Goal: Use online tool/utility: Utilize a website feature to perform a specific function

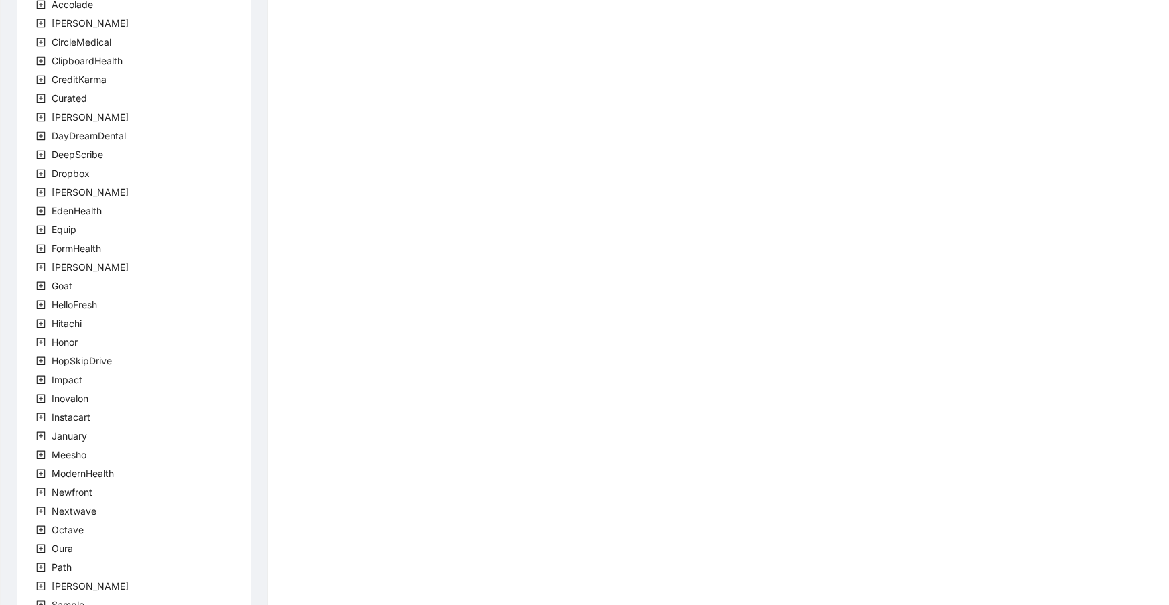
scroll to position [146, 0]
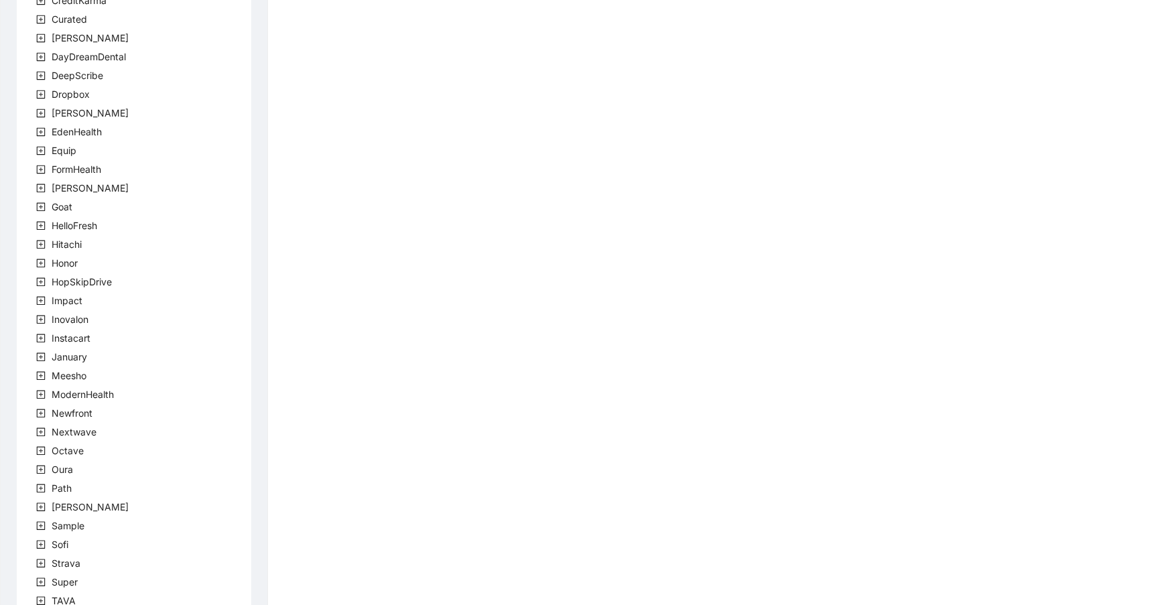
click at [95, 382] on div "company Accolade [PERSON_NAME] CircleMedical ClipboardHealth CreditKarma Curate…" at bounding box center [134, 302] width 234 height 806
click at [98, 398] on span "ModernHealth" at bounding box center [83, 393] width 62 height 11
click at [68, 409] on span "team" at bounding box center [79, 412] width 22 height 11
click at [94, 426] on span "ModernHealthTeam" at bounding box center [127, 431] width 86 height 11
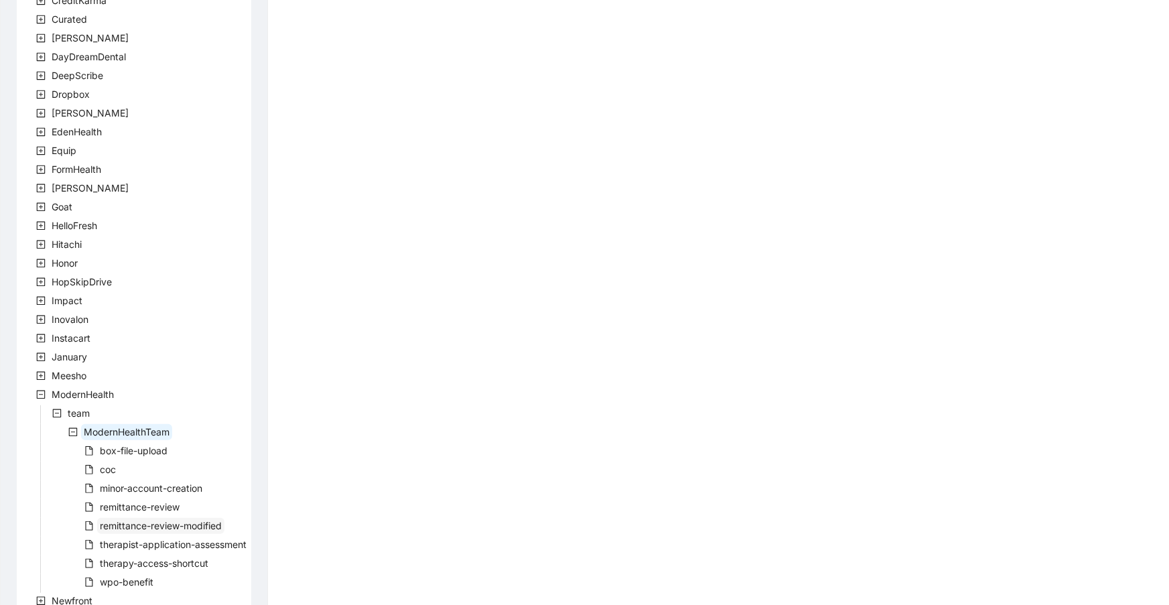
click at [133, 522] on span "remittance-review-modified" at bounding box center [161, 525] width 122 height 11
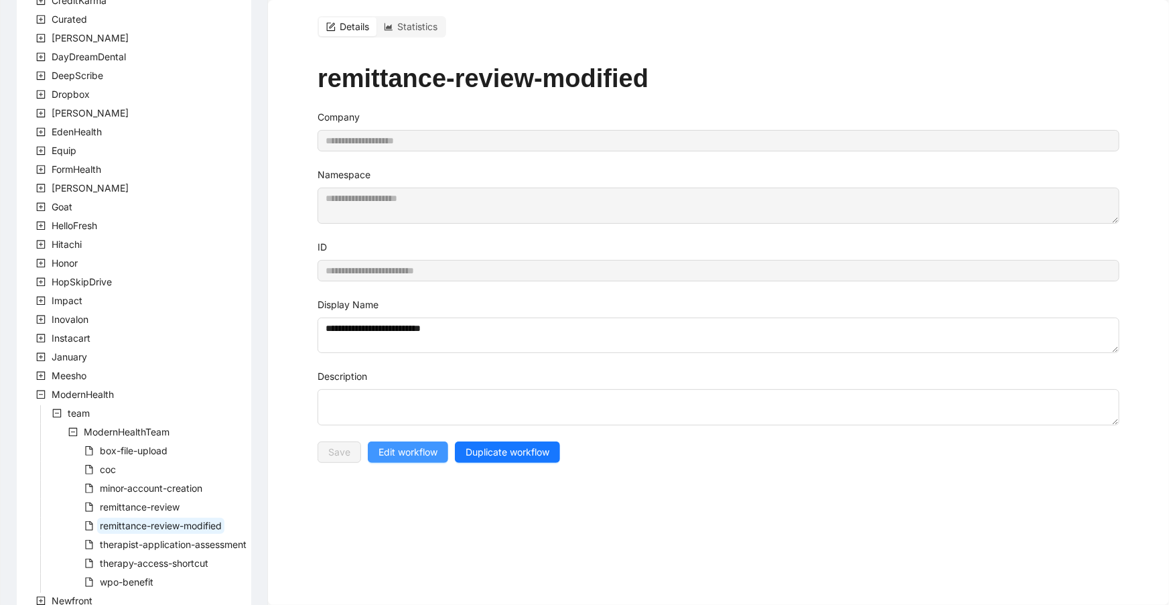
click at [392, 449] on span "Edit workflow" at bounding box center [407, 452] width 59 height 15
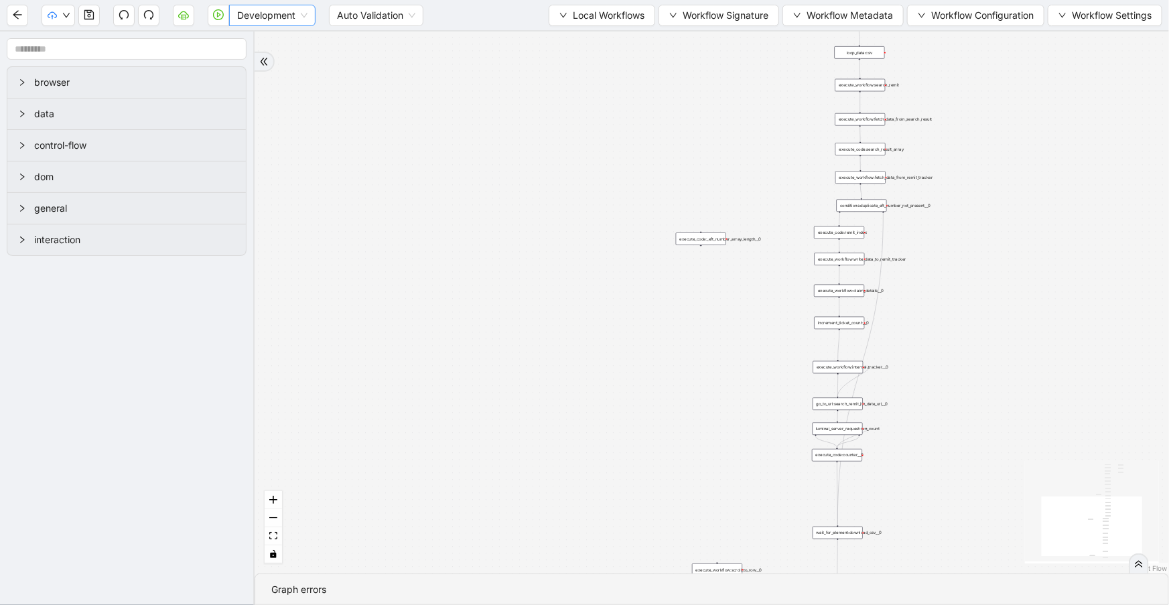
click at [275, 19] on span "Development" at bounding box center [272, 15] width 70 height 20
click at [278, 63] on div "Production" at bounding box center [272, 63] width 65 height 15
click at [190, 19] on button "button" at bounding box center [183, 15] width 21 height 21
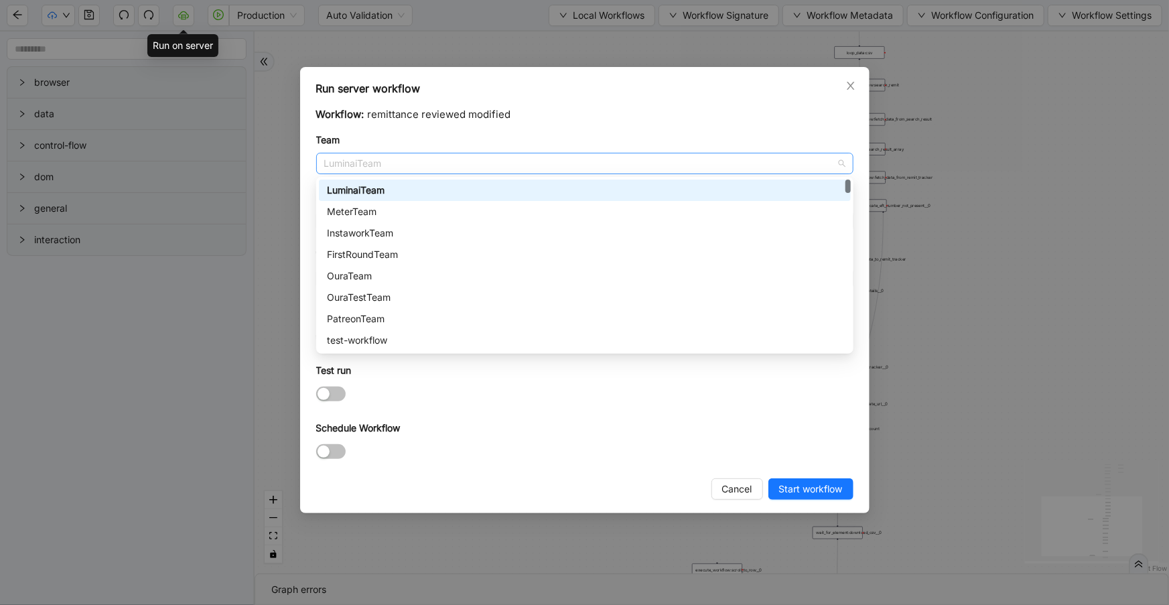
click at [378, 162] on span "LuminaiTeam" at bounding box center [584, 163] width 521 height 20
type input "**"
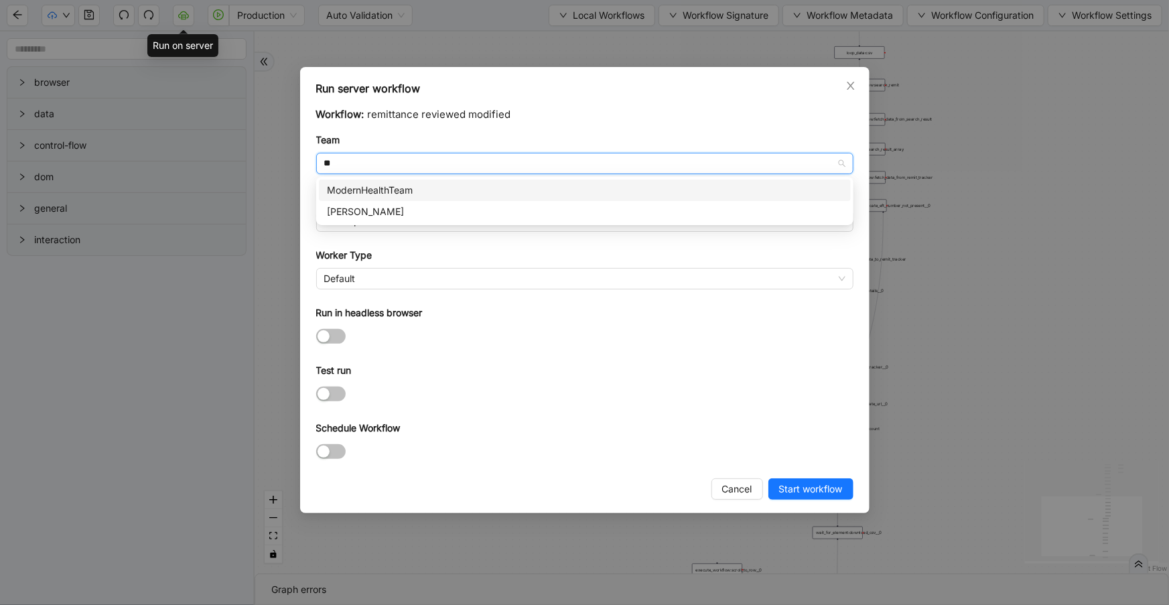
click at [388, 183] on div "ModernHealthTeam" at bounding box center [585, 190] width 516 height 15
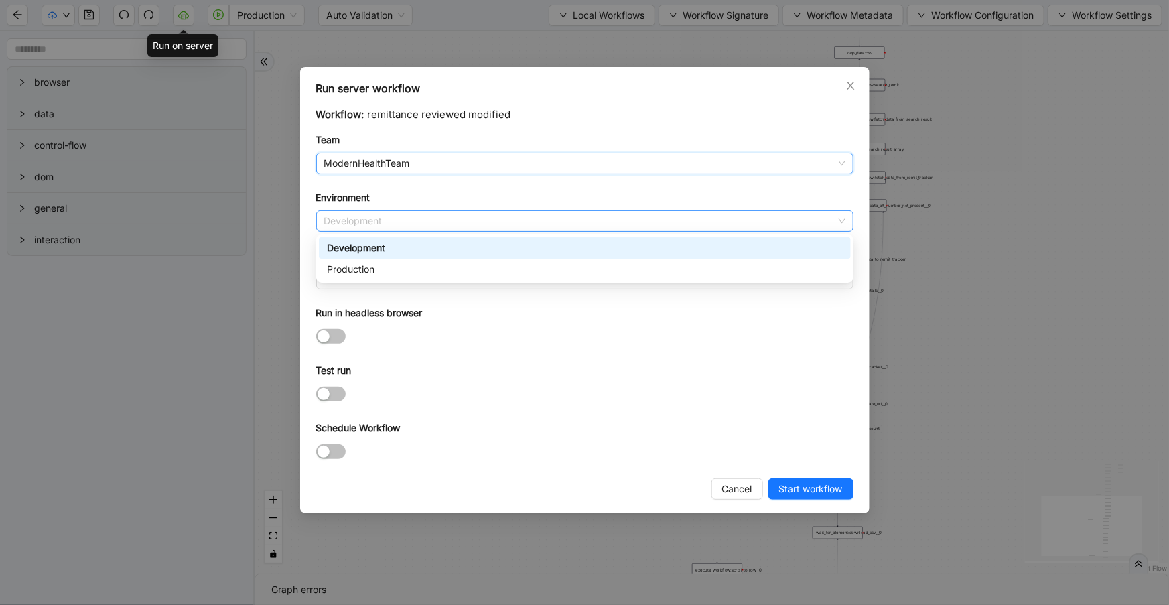
click at [391, 222] on span "Development" at bounding box center [584, 221] width 521 height 20
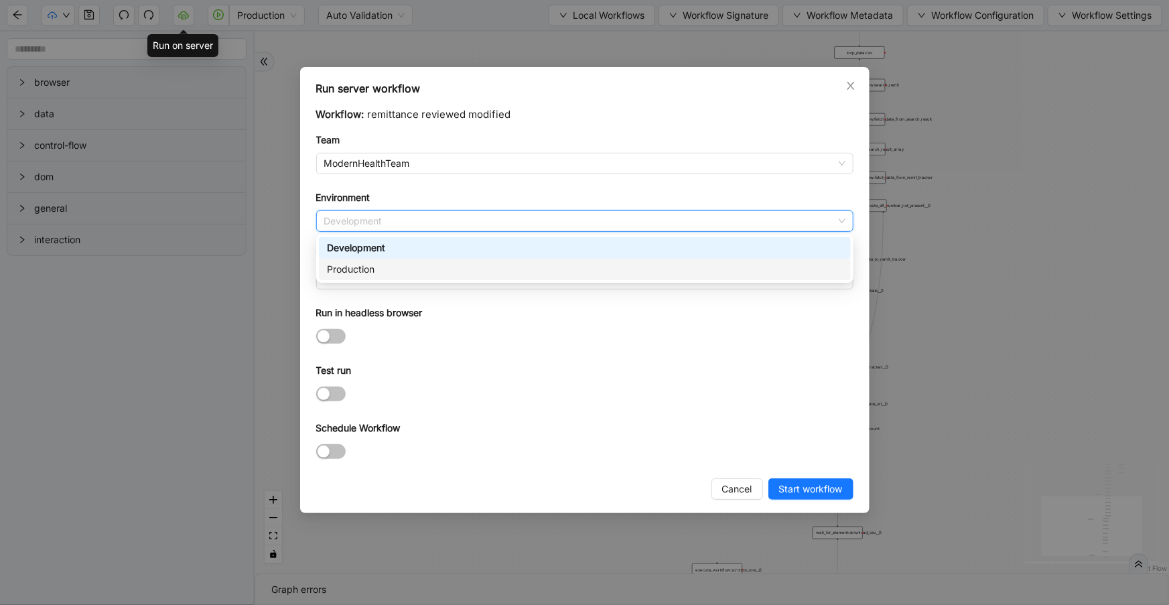
click at [385, 275] on div "Production" at bounding box center [585, 269] width 516 height 15
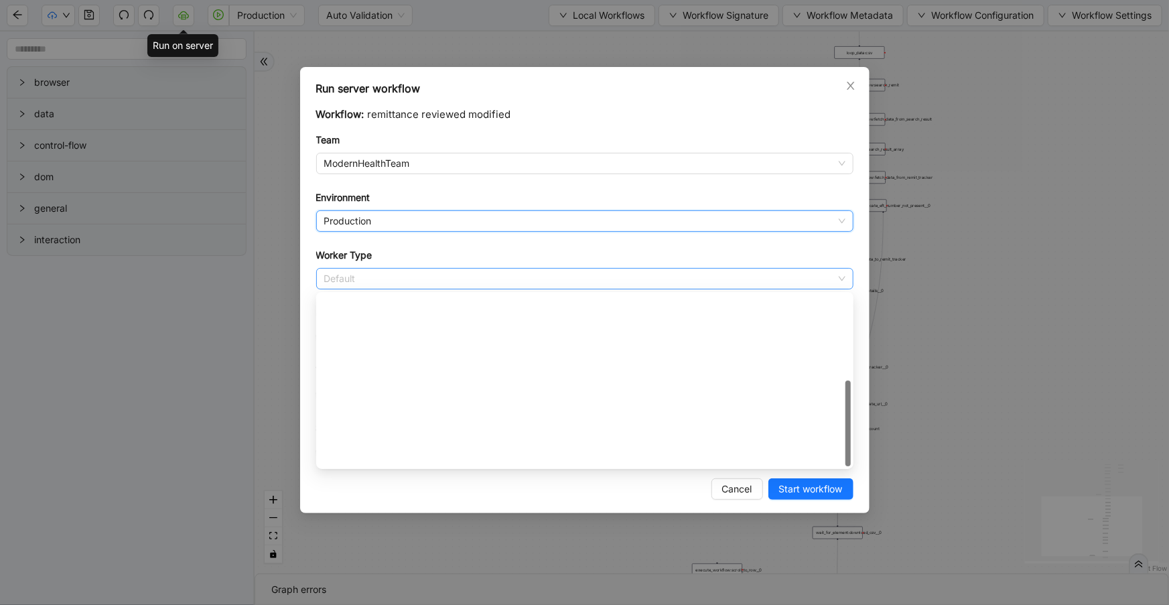
click at [383, 284] on span "Default" at bounding box center [584, 279] width 521 height 20
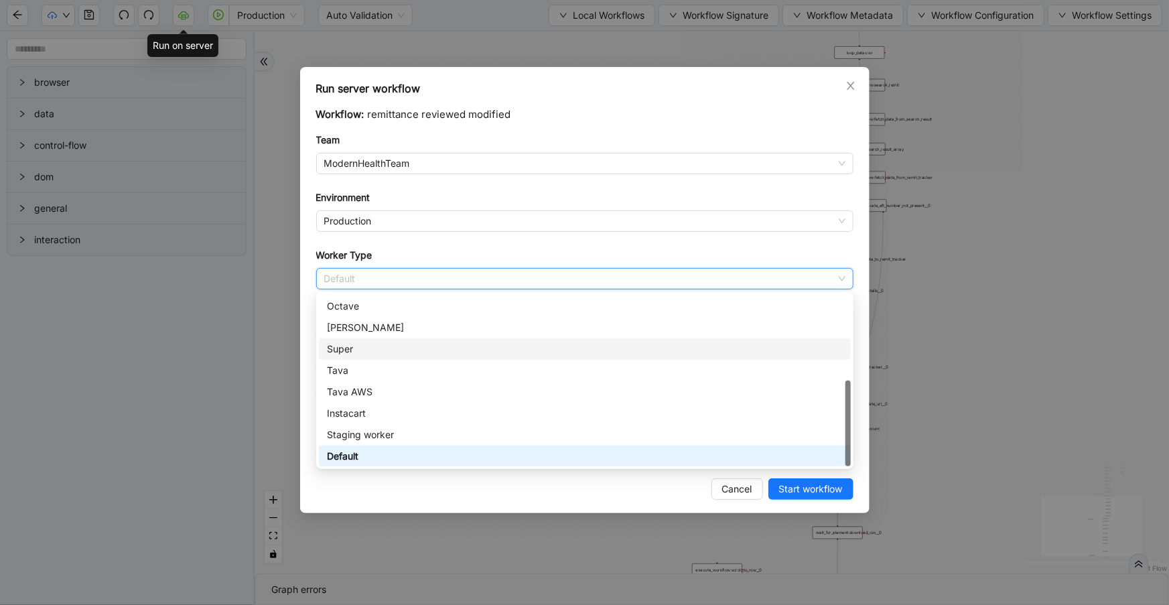
click at [382, 346] on div "Super" at bounding box center [585, 349] width 516 height 15
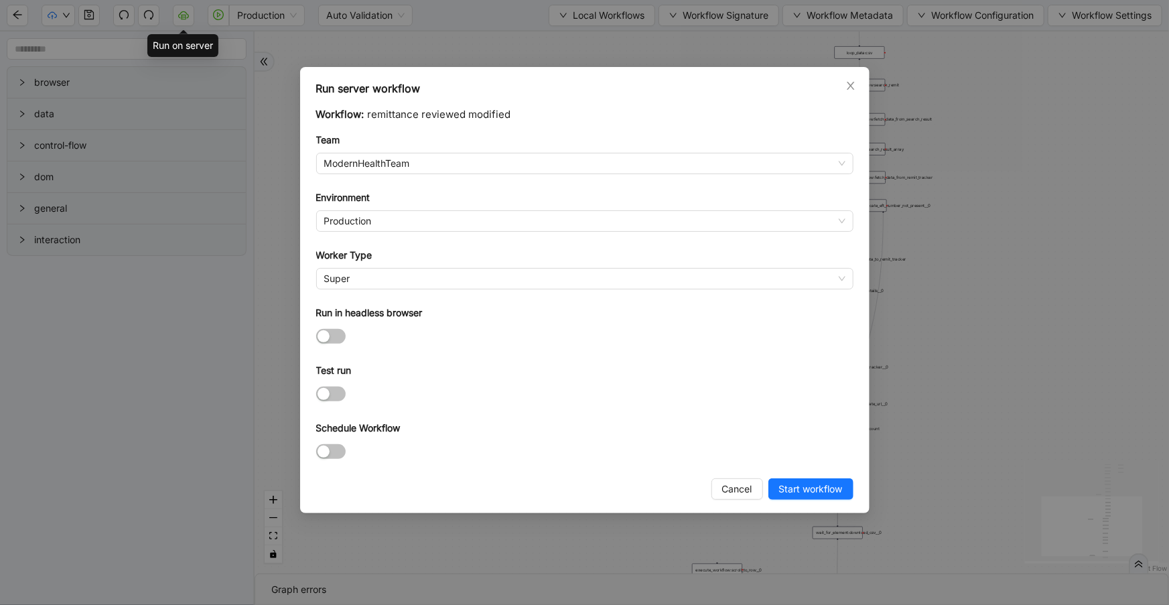
click at [406, 354] on form "Workflow: remittance reviewed modified Team ModernHealthTeam Environment Produc…" at bounding box center [584, 284] width 537 height 356
click at [795, 486] on span "Start workflow" at bounding box center [811, 488] width 64 height 15
